Goal: Information Seeking & Learning: Learn about a topic

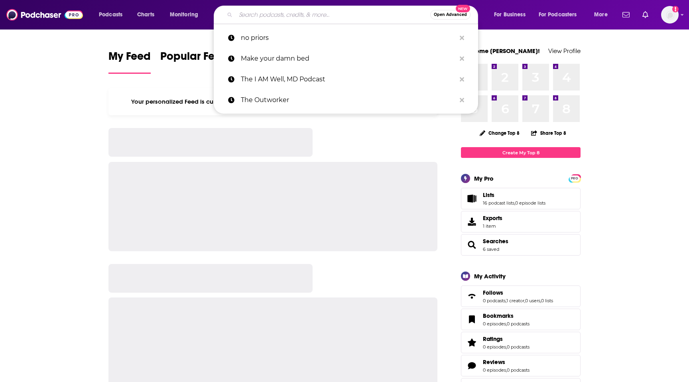
click at [315, 15] on input "Search podcasts, credits, & more..." at bounding box center [333, 14] width 195 height 13
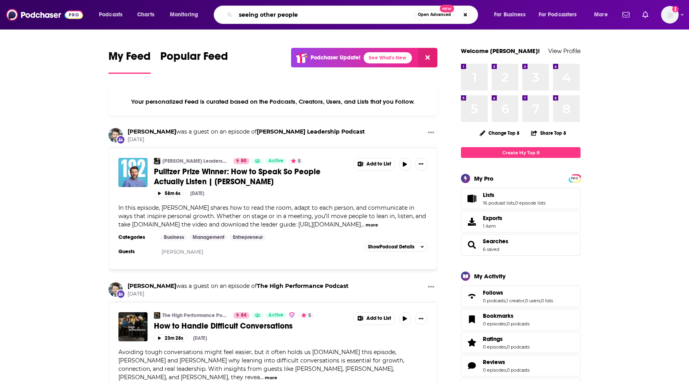
type input "seeing other people"
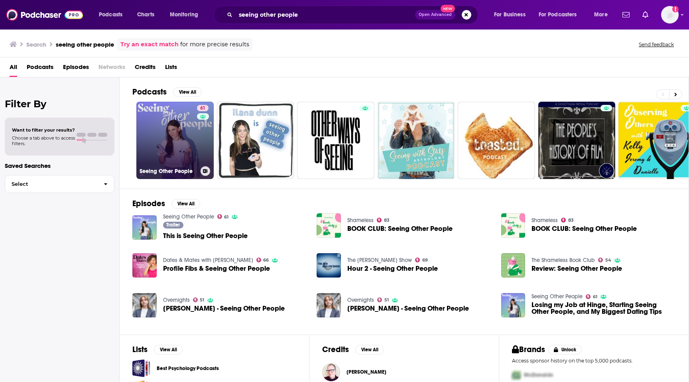
click at [176, 116] on link "61 Seeing Other People" at bounding box center [174, 140] width 77 height 77
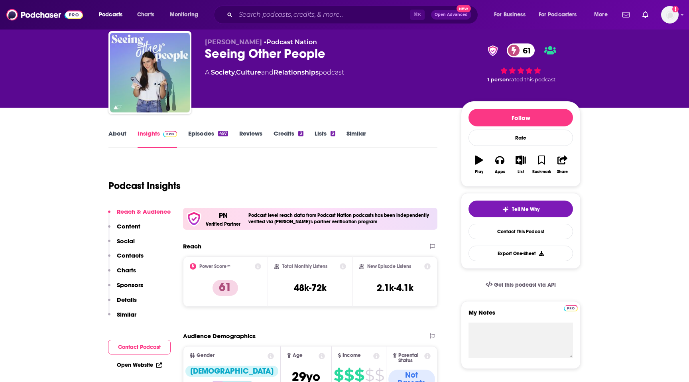
scroll to position [23, 0]
